Goal: Transaction & Acquisition: Purchase product/service

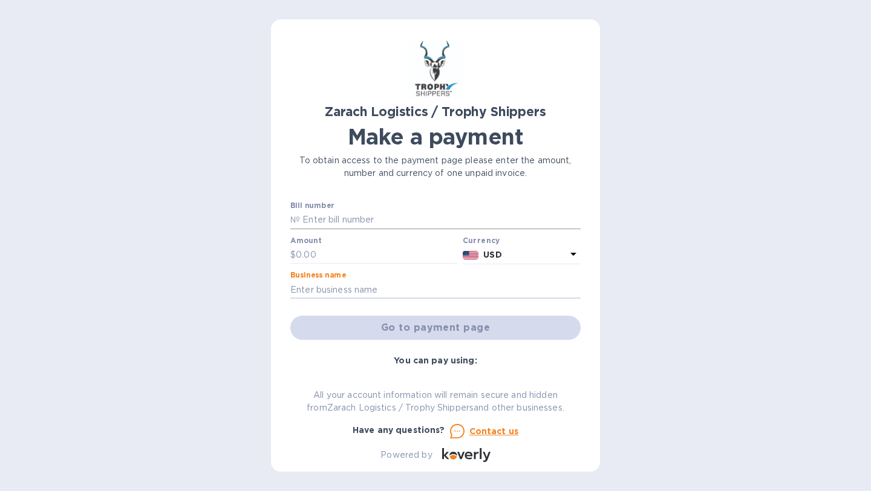
click at [301, 220] on input "text" at bounding box center [440, 220] width 281 height 18
type input "B00173383"
click at [305, 254] on input "text" at bounding box center [377, 255] width 162 height 18
type input "1,094.50"
click at [319, 286] on input "text" at bounding box center [435, 290] width 290 height 18
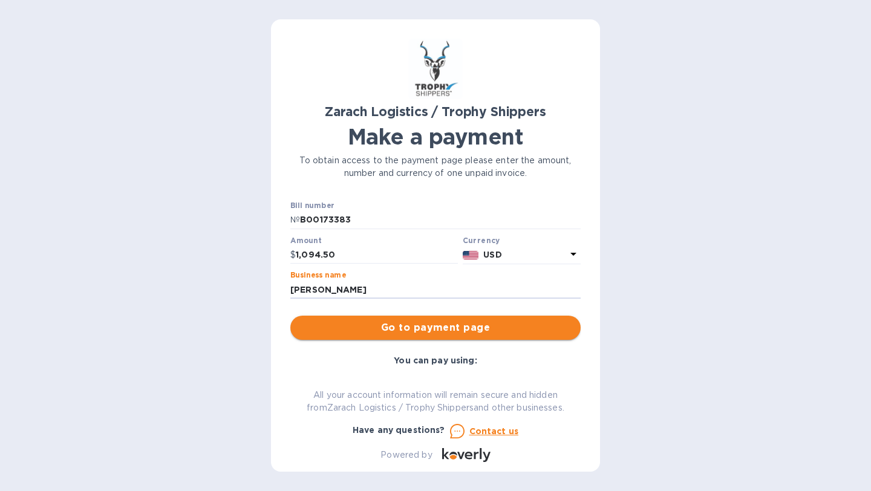
type input "[PERSON_NAME]"
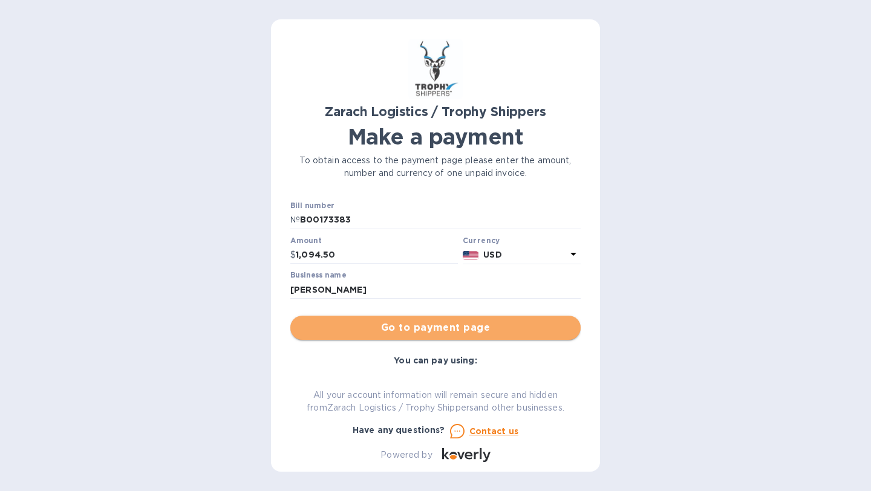
click at [443, 327] on span "Go to payment page" at bounding box center [435, 328] width 271 height 15
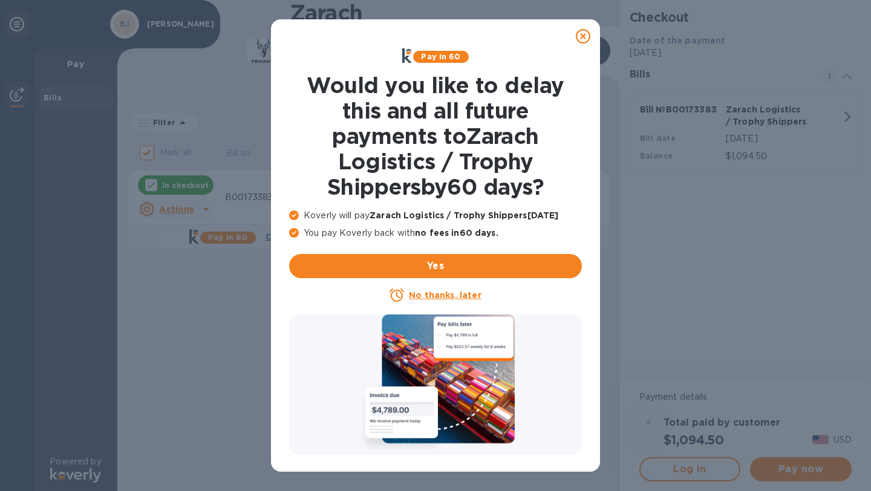
click at [452, 296] on u "No thanks, later" at bounding box center [445, 295] width 72 height 10
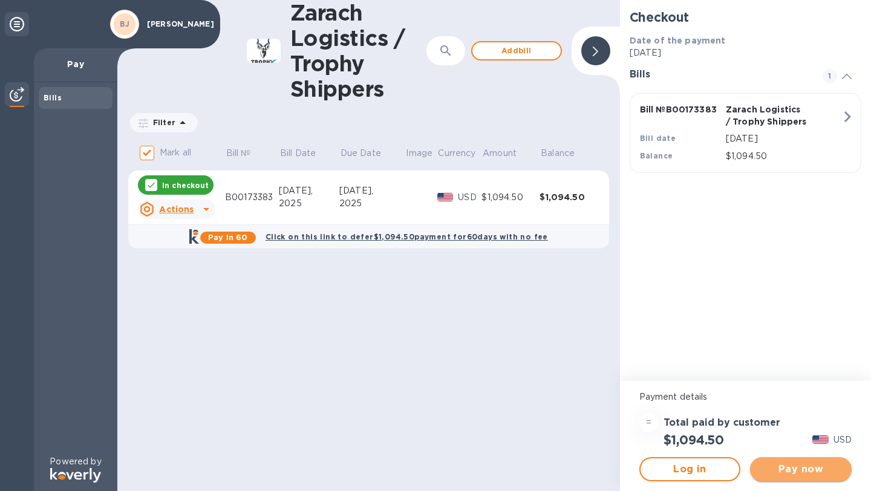
click at [787, 472] on span "Pay now" at bounding box center [801, 469] width 82 height 15
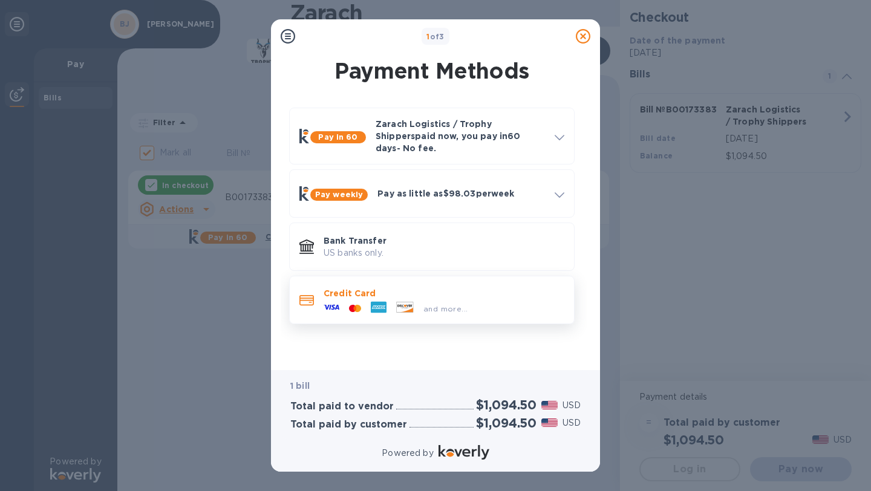
click at [444, 304] on span "and more..." at bounding box center [445, 308] width 44 height 9
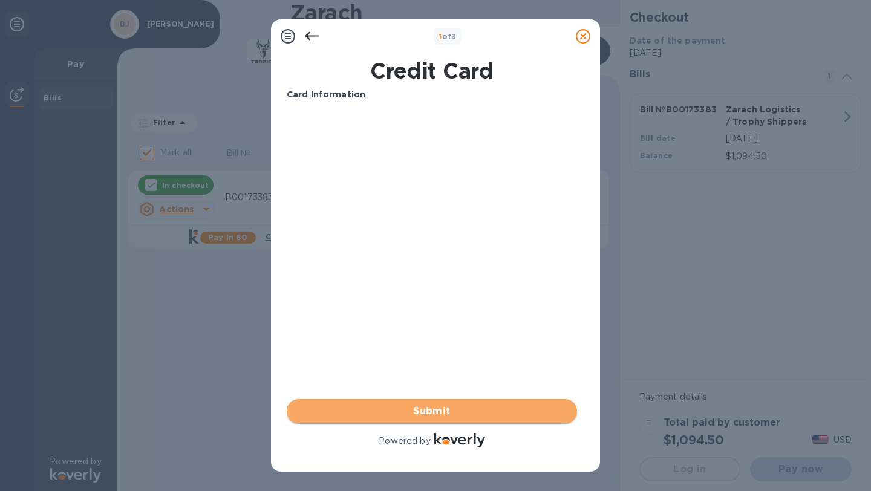
click at [440, 412] on span "Submit" at bounding box center [431, 411] width 271 height 15
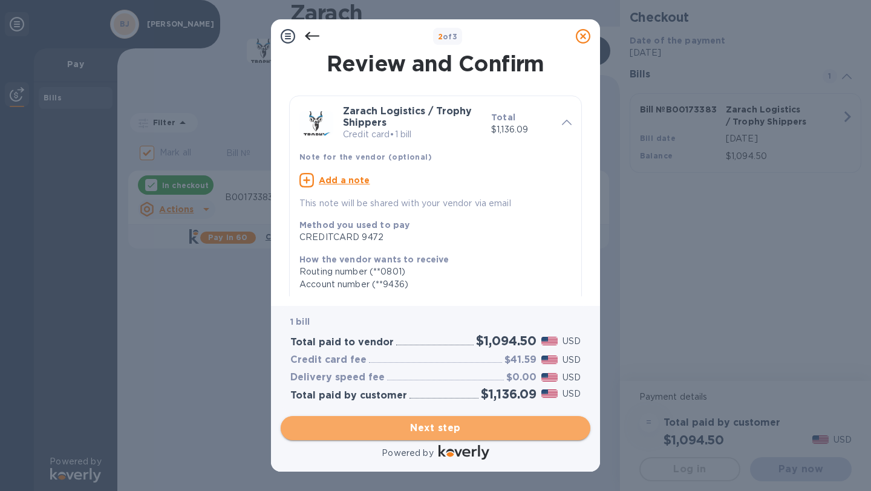
click at [446, 432] on span "Next step" at bounding box center [435, 428] width 290 height 15
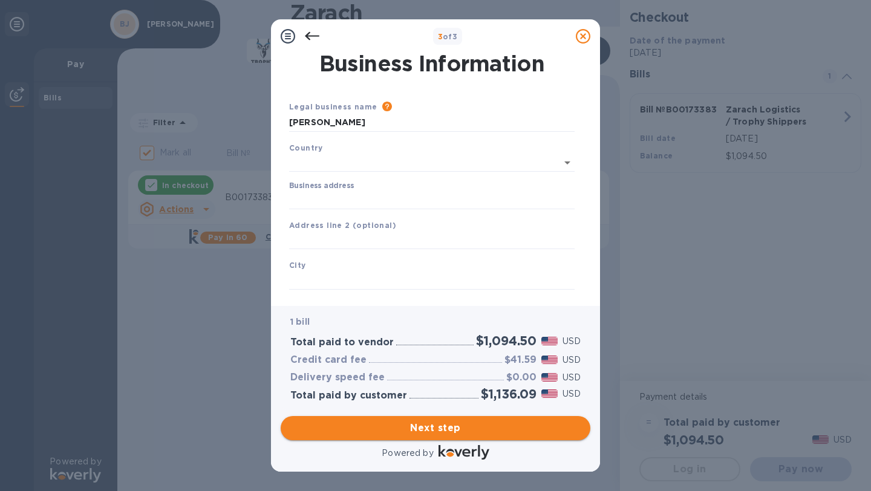
type input "[GEOGRAPHIC_DATA]"
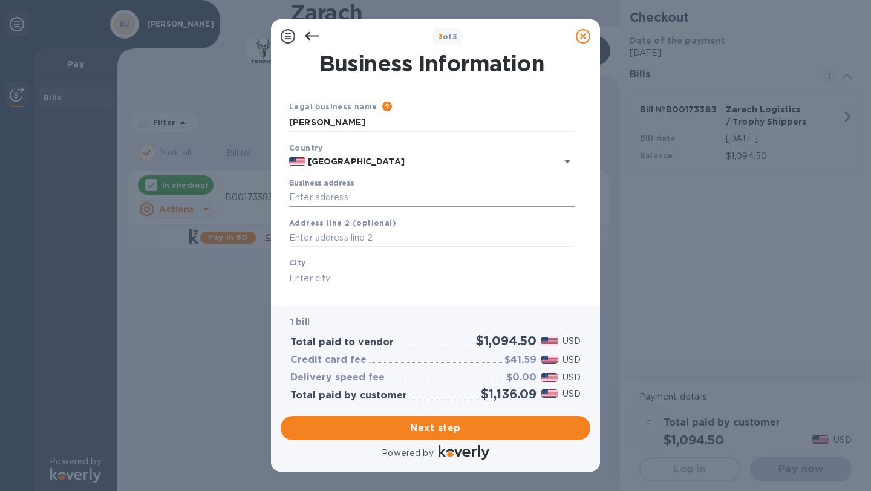
click at [307, 198] on input "Business address" at bounding box center [431, 198] width 285 height 18
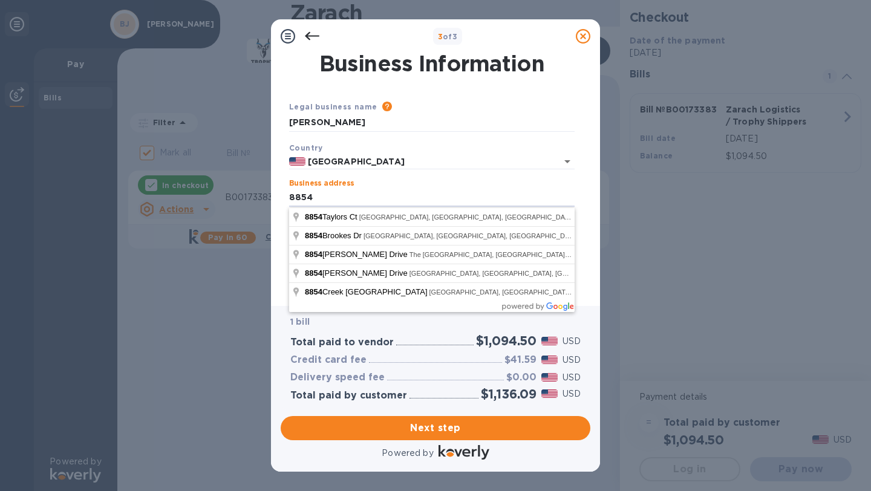
type input "[STREET_ADDRESS]"
type input "[PERSON_NAME]"
type input "[GEOGRAPHIC_DATA]"
type input "77316"
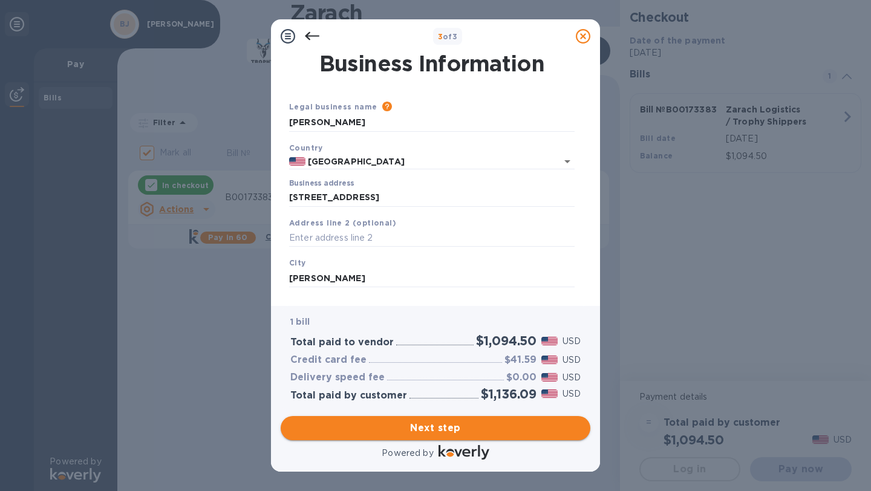
click at [437, 430] on span "Next step" at bounding box center [435, 428] width 290 height 15
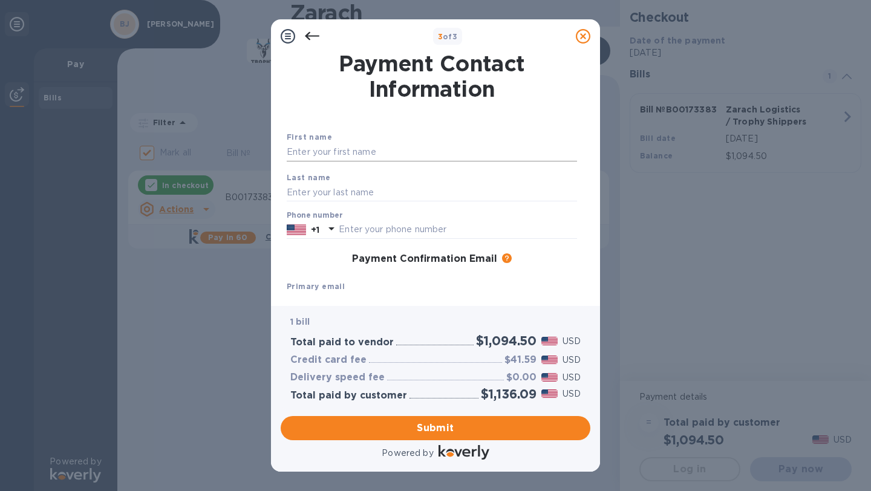
click at [321, 151] on input "text" at bounding box center [432, 152] width 290 height 18
type input "[PERSON_NAME]"
click at [307, 189] on input "text" at bounding box center [432, 192] width 290 height 18
type input "[PERSON_NAME]"
click at [342, 228] on input "text" at bounding box center [458, 230] width 238 height 18
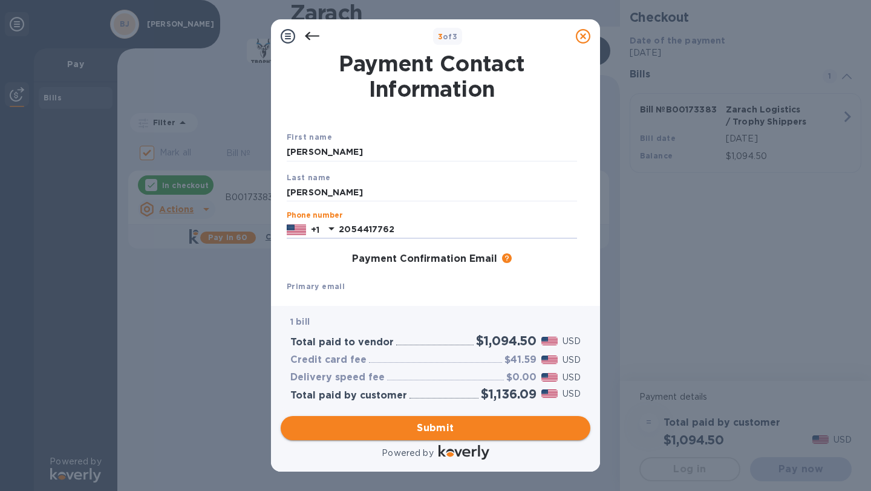
type input "2054417762"
click at [432, 426] on span "Submit" at bounding box center [435, 428] width 290 height 15
click at [302, 286] on b "Primary email" at bounding box center [316, 286] width 58 height 9
click at [312, 286] on b "Primary email" at bounding box center [316, 286] width 58 height 9
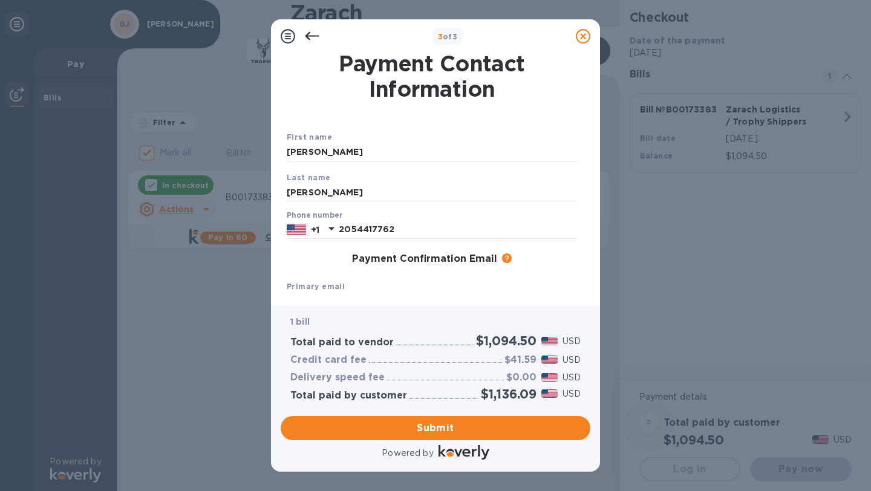
click at [304, 287] on b "Primary email" at bounding box center [316, 286] width 58 height 9
click at [319, 287] on b "Primary email" at bounding box center [316, 286] width 58 height 9
click at [315, 285] on b "Primary email" at bounding box center [316, 286] width 58 height 9
click at [331, 287] on b "Primary email" at bounding box center [316, 286] width 58 height 9
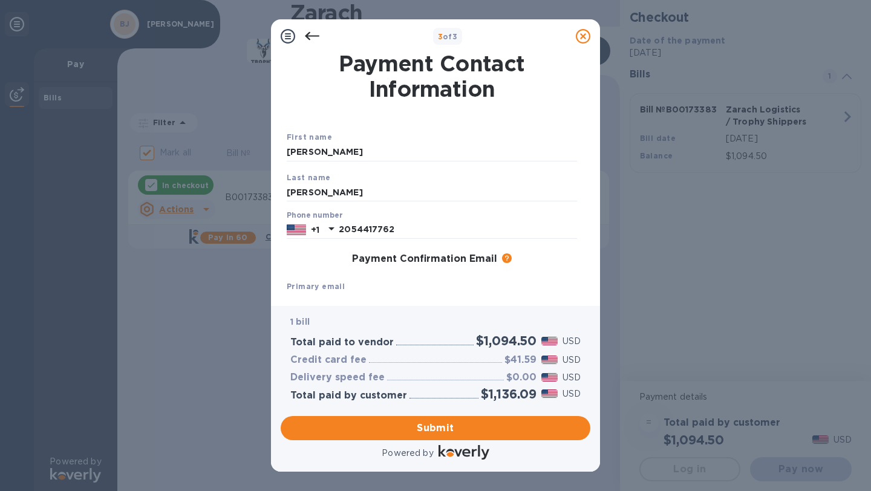
click at [311, 34] on icon at bounding box center [312, 36] width 15 height 15
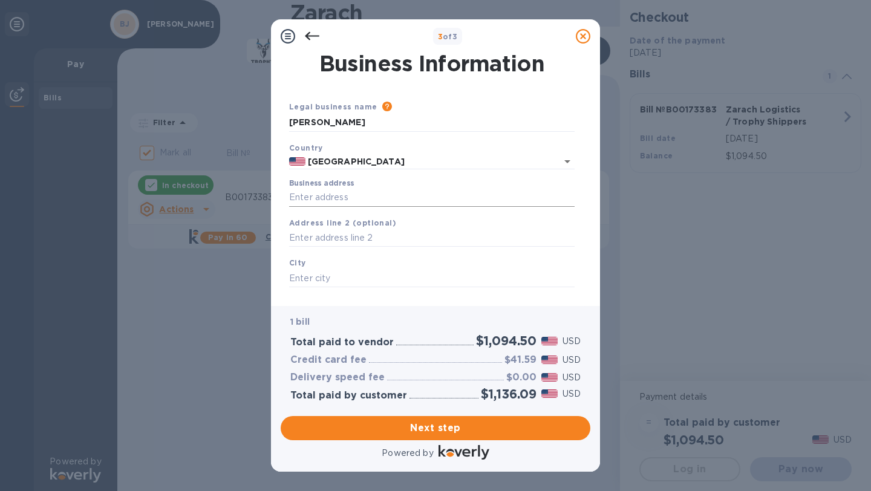
click at [328, 195] on input "Business address" at bounding box center [431, 198] width 285 height 18
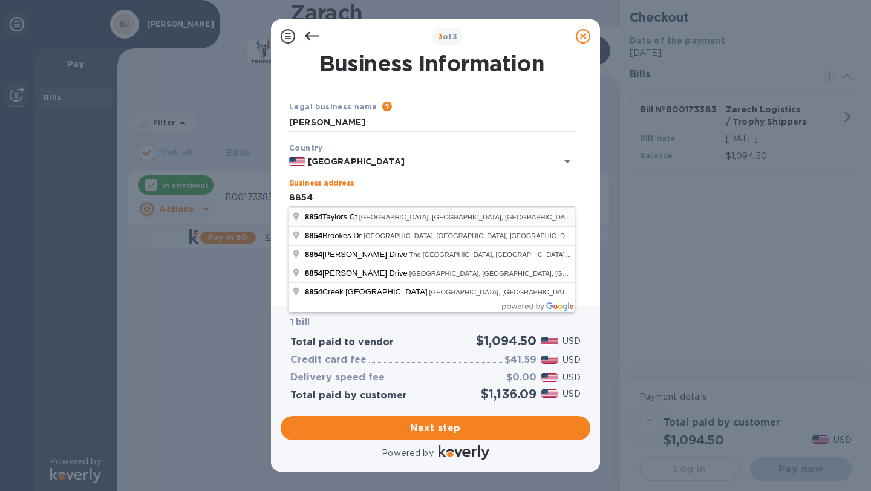
type input "[STREET_ADDRESS]"
type input "[PERSON_NAME]"
type input "[GEOGRAPHIC_DATA]"
type input "77316"
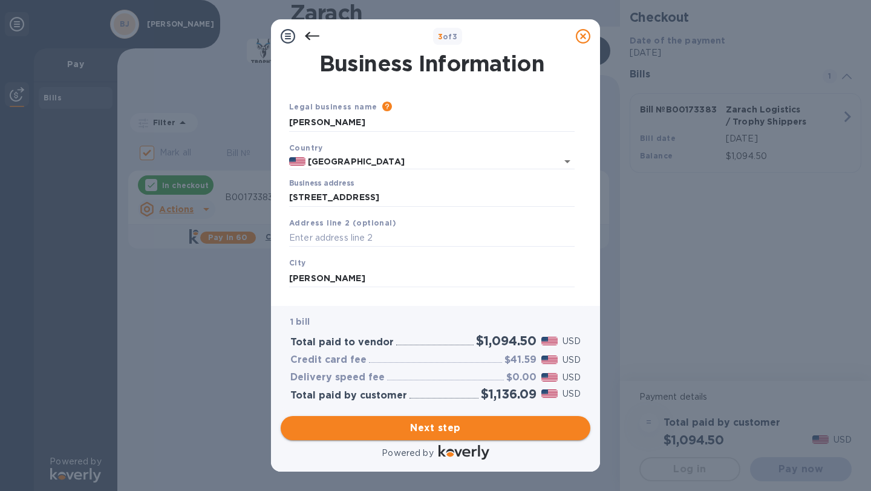
click at [428, 428] on span "Next step" at bounding box center [435, 428] width 290 height 15
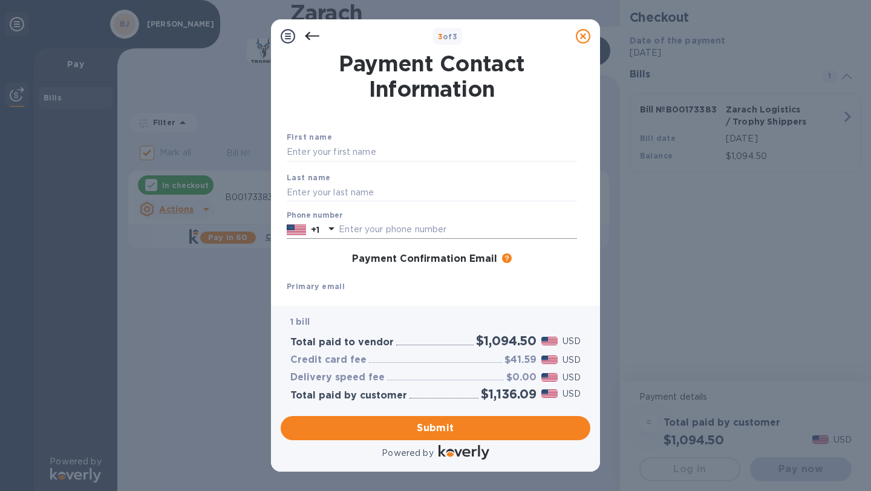
click at [334, 230] on icon at bounding box center [331, 228] width 15 height 15
click at [350, 230] on input "text" at bounding box center [458, 230] width 238 height 18
click at [336, 282] on b "Primary email" at bounding box center [316, 286] width 58 height 9
click at [317, 287] on b "Primary email" at bounding box center [316, 286] width 58 height 9
click at [355, 230] on input "2054417762" at bounding box center [458, 230] width 238 height 18
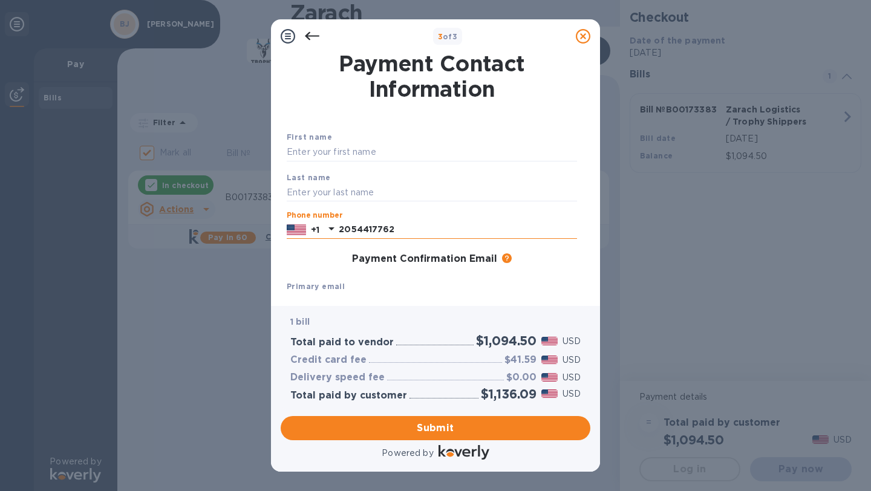
type input "2054417762"
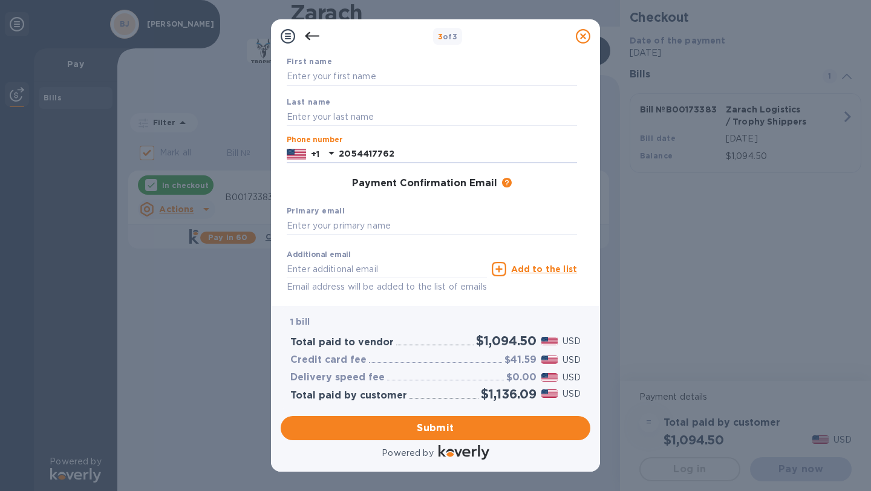
scroll to position [85, 0]
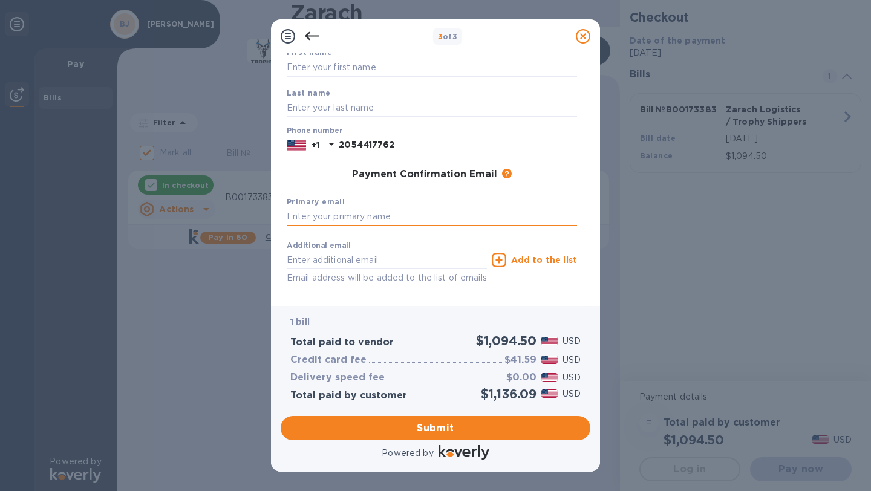
click at [340, 218] on input "text" at bounding box center [432, 217] width 290 height 18
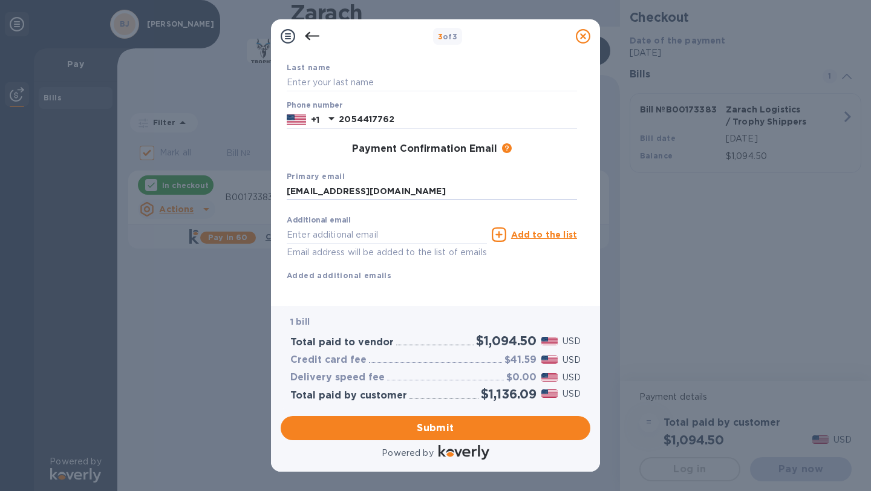
scroll to position [130, 0]
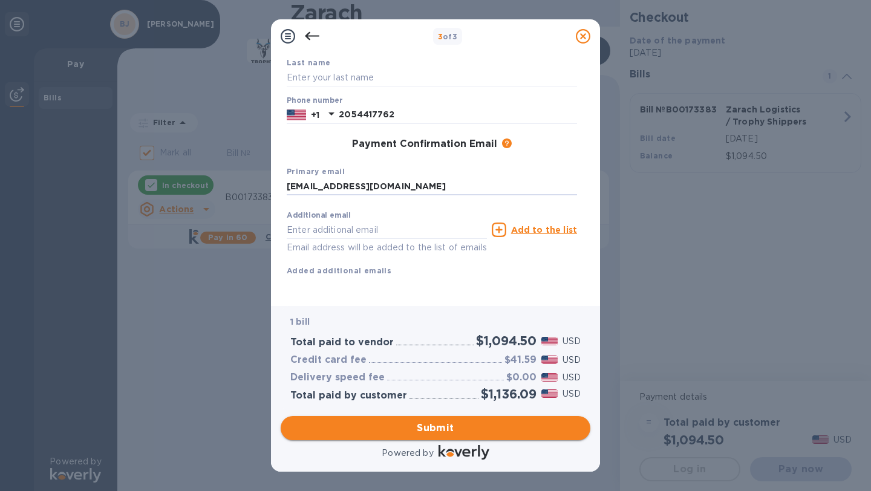
type input "[EMAIL_ADDRESS][DOMAIN_NAME]"
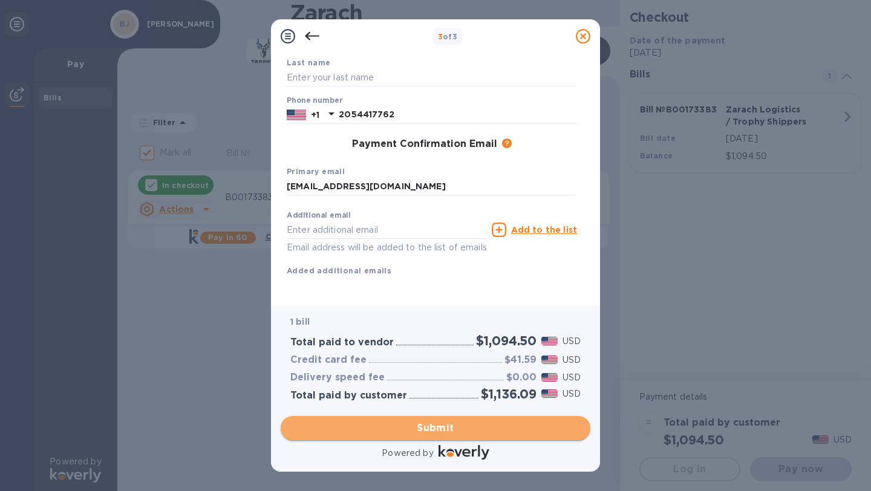
click at [437, 426] on span "Submit" at bounding box center [435, 428] width 290 height 15
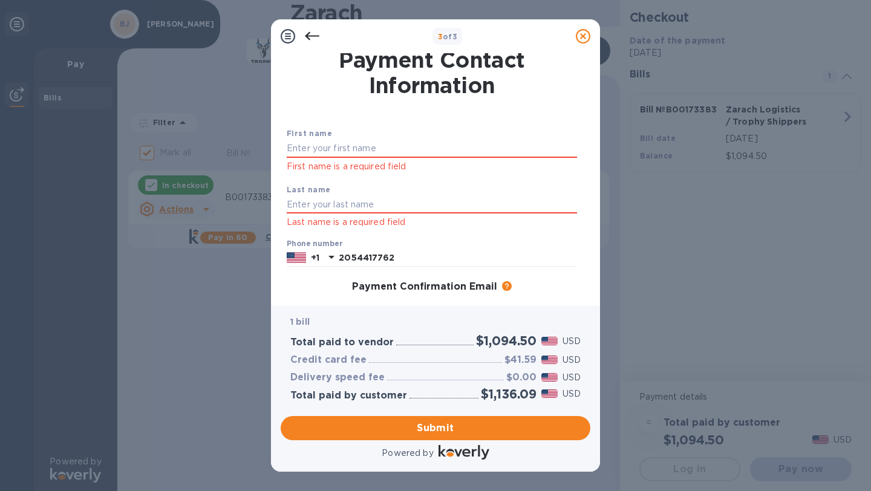
scroll to position [0, 0]
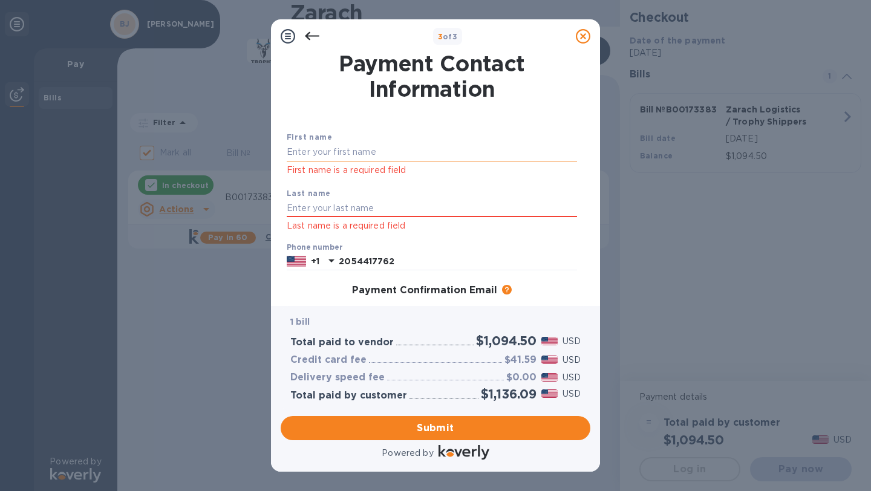
click at [307, 150] on input "text" at bounding box center [432, 152] width 290 height 18
type input "[PERSON_NAME]"
click at [314, 208] on input "text" at bounding box center [432, 209] width 290 height 18
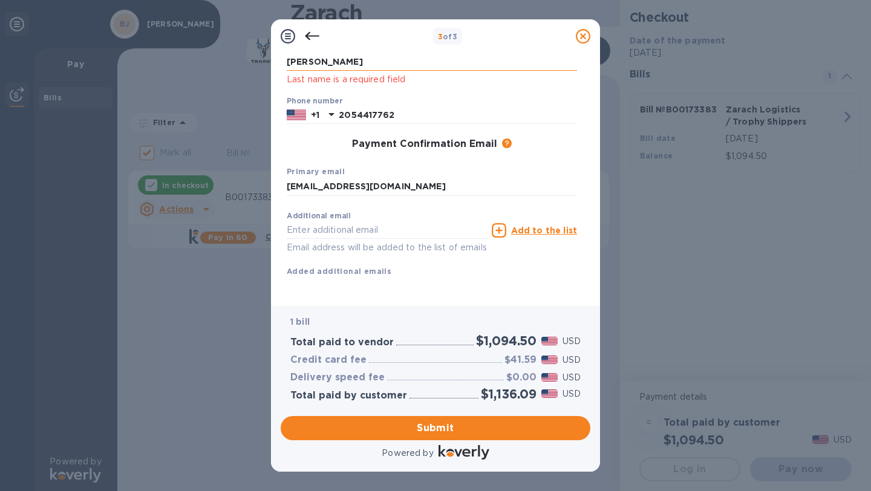
scroll to position [161, 0]
type input "[PERSON_NAME]"
click at [297, 221] on input "text" at bounding box center [387, 230] width 200 height 18
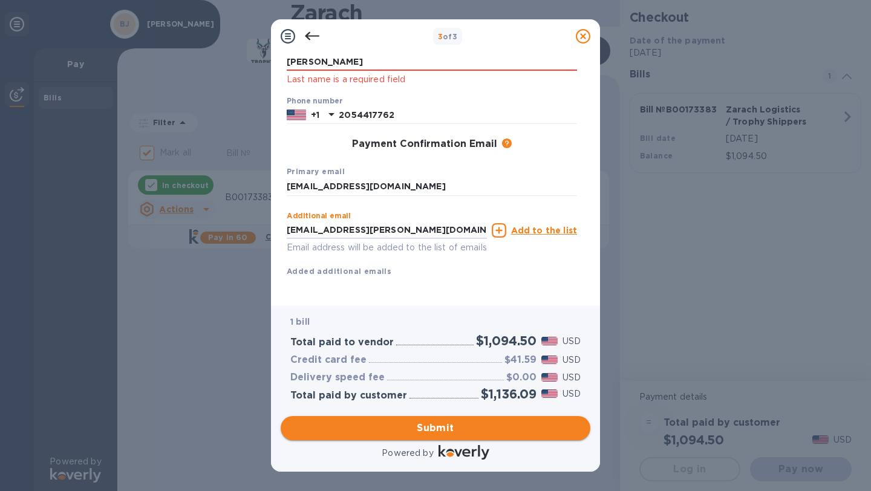
type input "[EMAIL_ADDRESS][PERSON_NAME][DOMAIN_NAME]"
click at [431, 426] on span "Submit" at bounding box center [435, 428] width 290 height 15
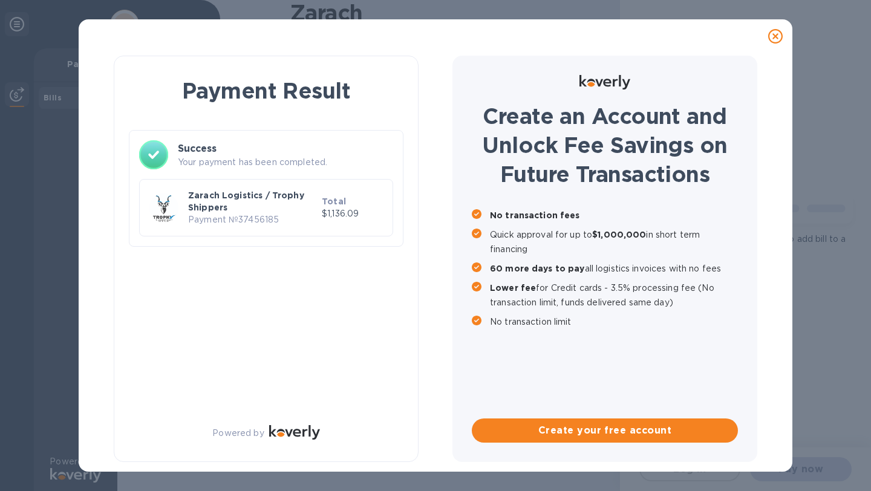
scroll to position [0, 0]
click at [239, 194] on p "Zarach Logistics / Trophy Shippers" at bounding box center [252, 201] width 129 height 24
click at [214, 158] on p "Your payment has been completed." at bounding box center [285, 162] width 215 height 13
click at [223, 206] on p "Zarach Logistics / Trophy Shippers" at bounding box center [252, 201] width 129 height 24
click at [154, 206] on img at bounding box center [163, 208] width 29 height 29
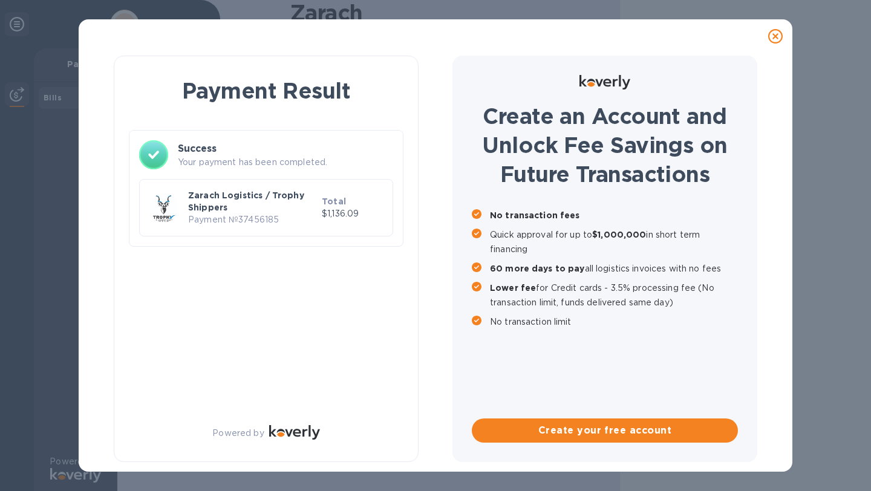
click at [209, 208] on p "Zarach Logistics / Trophy Shippers" at bounding box center [252, 201] width 129 height 24
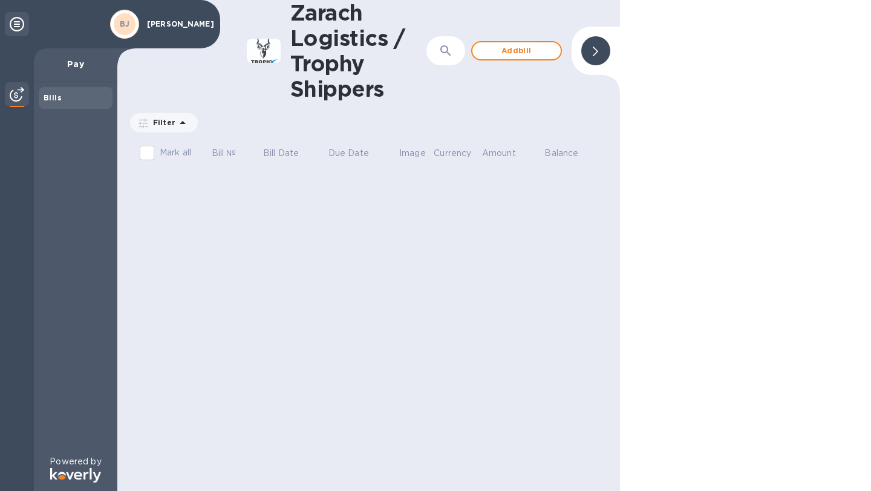
click at [129, 21] on b "BJ" at bounding box center [125, 23] width 10 height 9
click at [16, 95] on img at bounding box center [17, 94] width 15 height 15
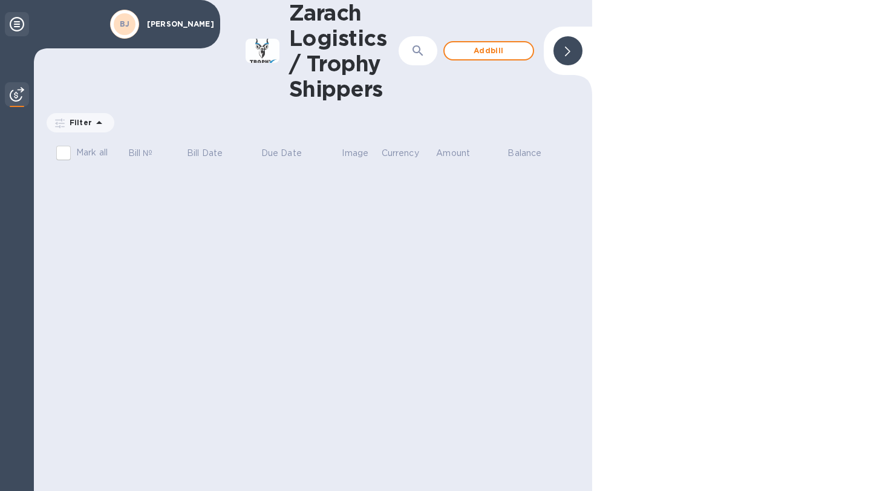
click at [16, 25] on icon at bounding box center [17, 24] width 15 height 15
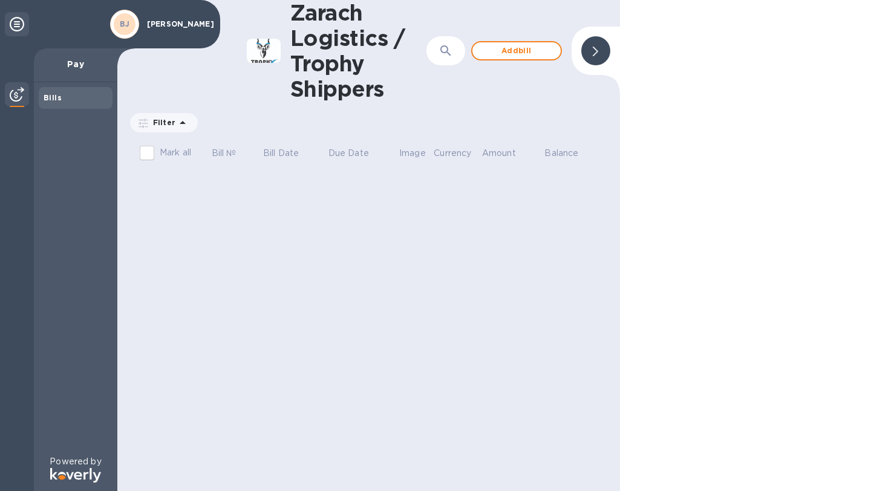
click at [146, 151] on input "Mark all" at bounding box center [146, 152] width 25 height 25
checkbox input "false"
